Goal: Task Accomplishment & Management: Manage account settings

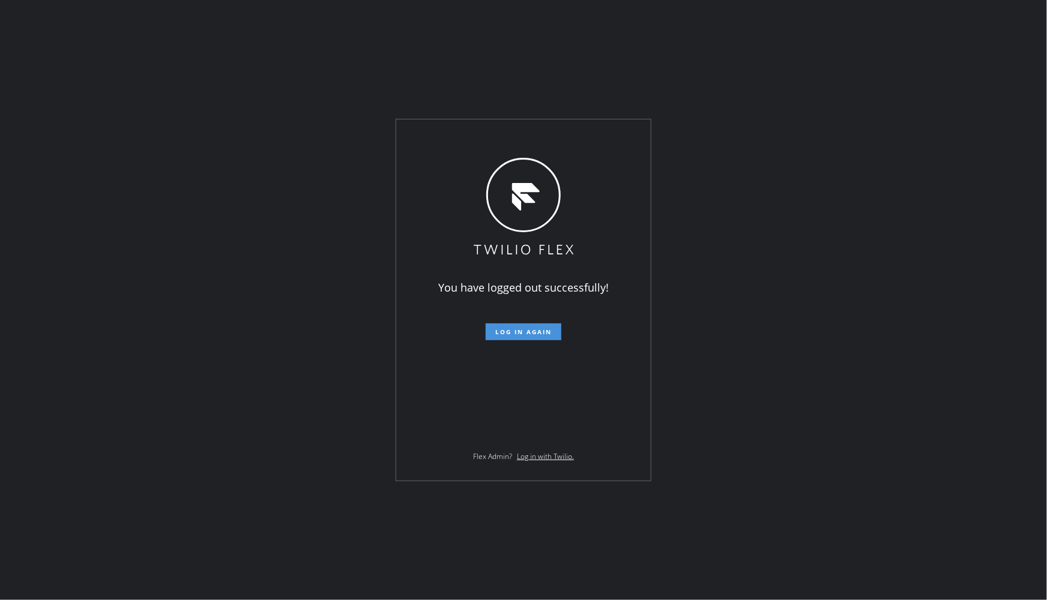
click at [551, 329] on span "Log in again" at bounding box center [523, 332] width 56 height 8
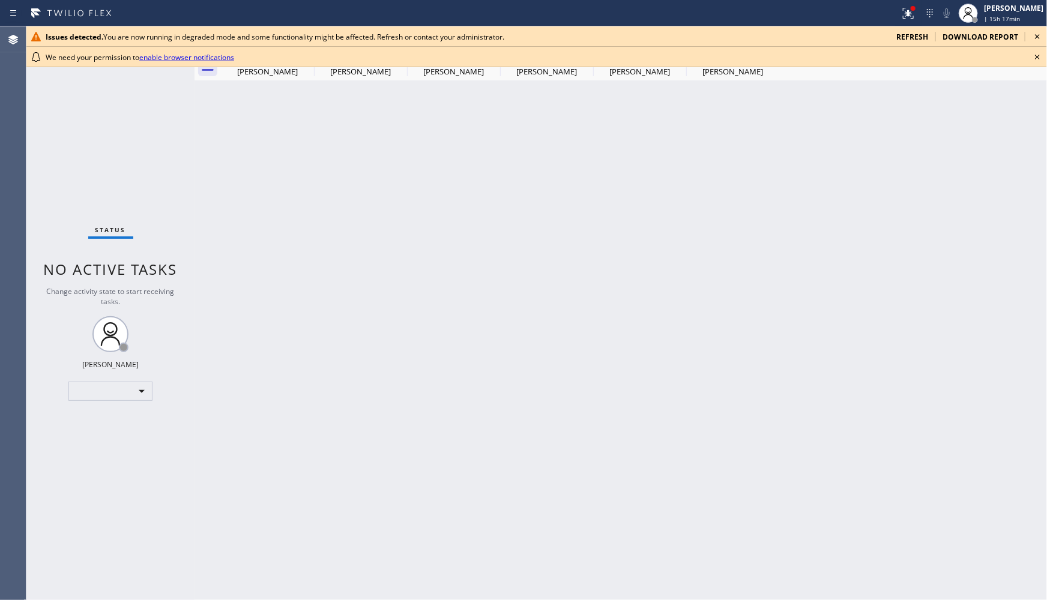
click at [73, 177] on div "Status No active tasks Change activity state to start receiving tasks. [PERSON_…" at bounding box center [110, 313] width 168 height 574
click at [1011, 8] on div "[PERSON_NAME]" at bounding box center [1013, 8] width 59 height 10
click at [983, 80] on button "Unavailable" at bounding box center [987, 79] width 120 height 16
click at [1037, 37] on icon at bounding box center [1037, 36] width 5 height 5
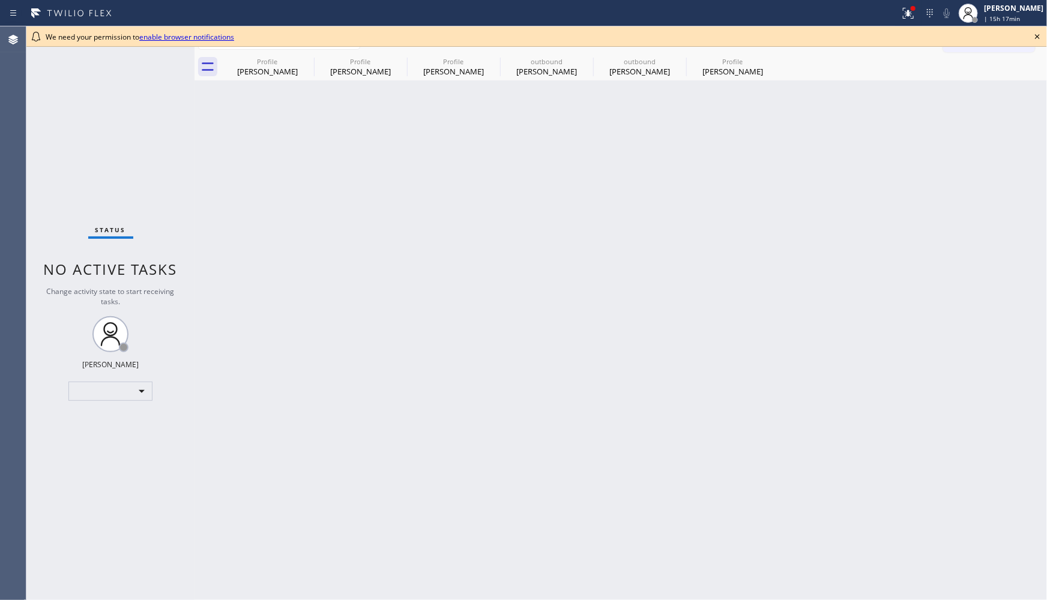
drag, startPoint x: 1036, startPoint y: 34, endPoint x: 991, endPoint y: 119, distance: 95.6
click at [1035, 34] on icon at bounding box center [1037, 36] width 14 height 14
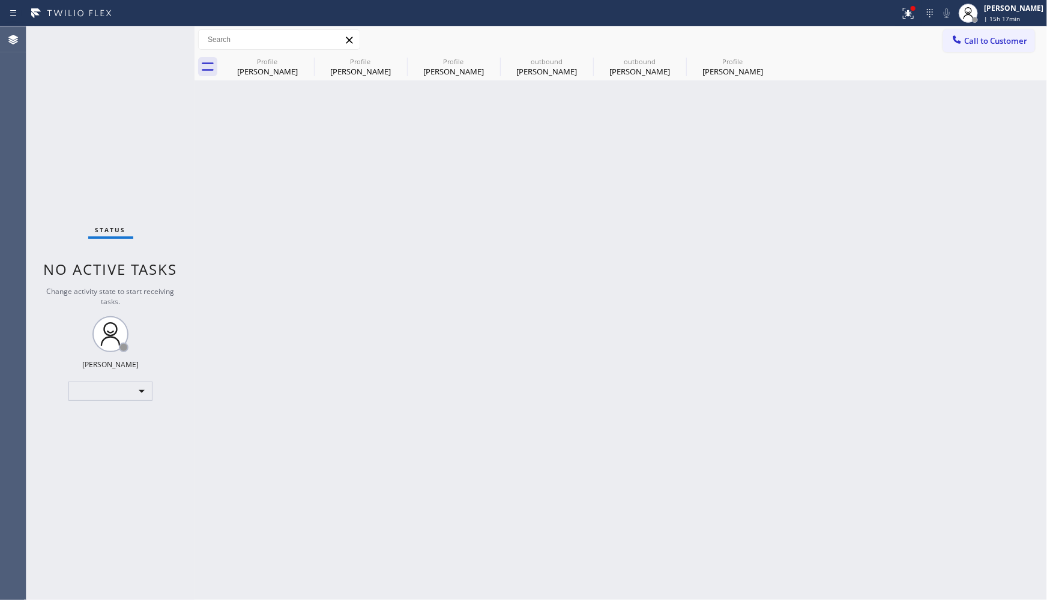
click at [991, 121] on div "Back to Dashboard Change Sender ID Customers Technicians Select a contact Outbo…" at bounding box center [621, 313] width 853 height 574
click at [1005, 16] on div "| 15h 17min" at bounding box center [1013, 18] width 59 height 8
click at [979, 80] on button "Unavailable" at bounding box center [987, 79] width 120 height 16
click at [907, 307] on div "Back to Dashboard Change Sender ID Customers Technicians Select a contact Outbo…" at bounding box center [621, 313] width 853 height 574
click at [989, 12] on div "[PERSON_NAME]" at bounding box center [1013, 8] width 59 height 10
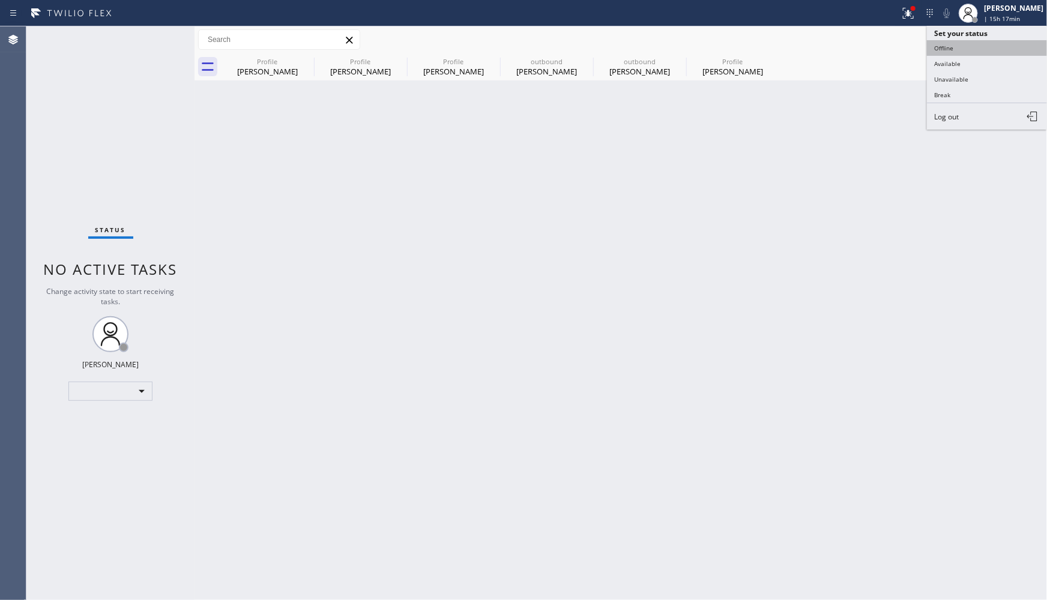
click at [986, 44] on button "Offline" at bounding box center [987, 48] width 120 height 16
click at [781, 222] on div "Back to Dashboard Change Sender ID Customers Technicians Select a contact Outbo…" at bounding box center [621, 313] width 853 height 574
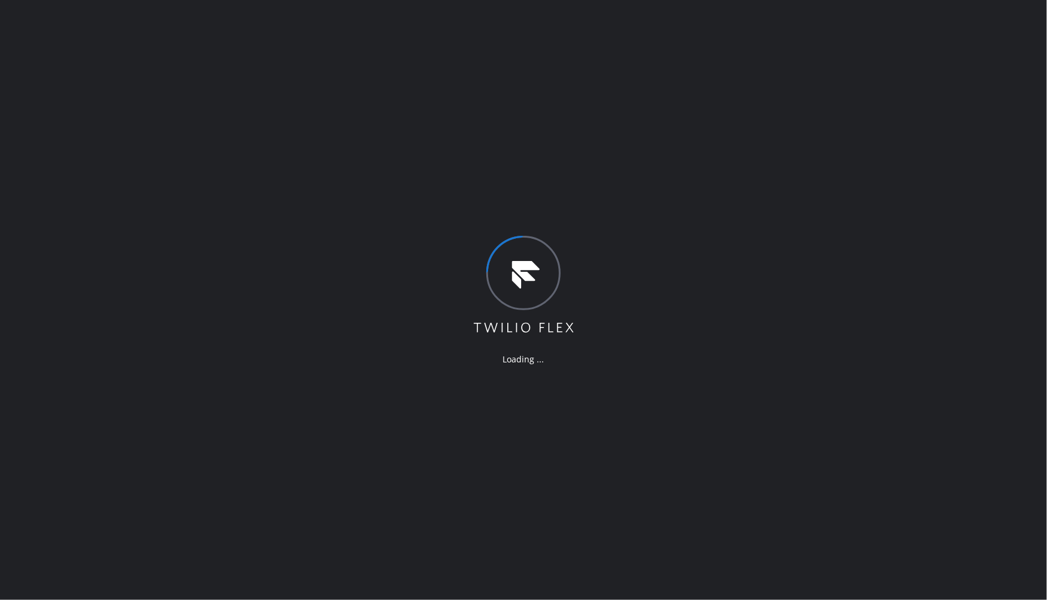
click at [74, 300] on div "Loading ..." at bounding box center [523, 300] width 1047 height 600
